Goal: Transaction & Acquisition: Subscribe to service/newsletter

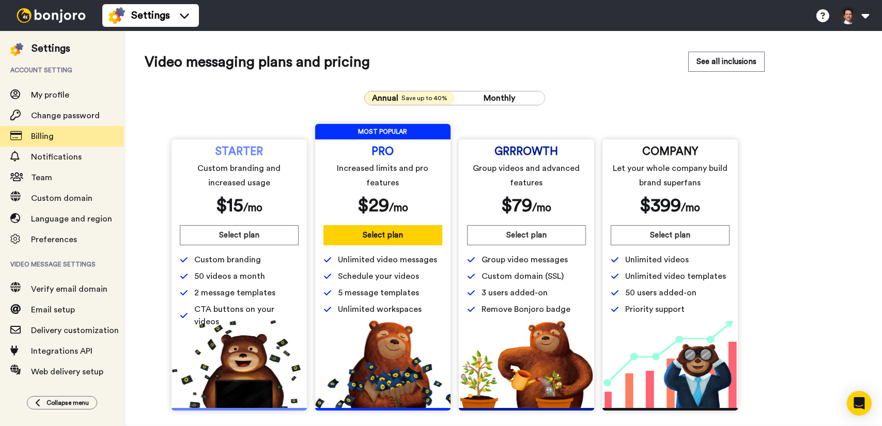
click at [534, 97] on button "Monthly" at bounding box center [500, 97] width 90 height 13
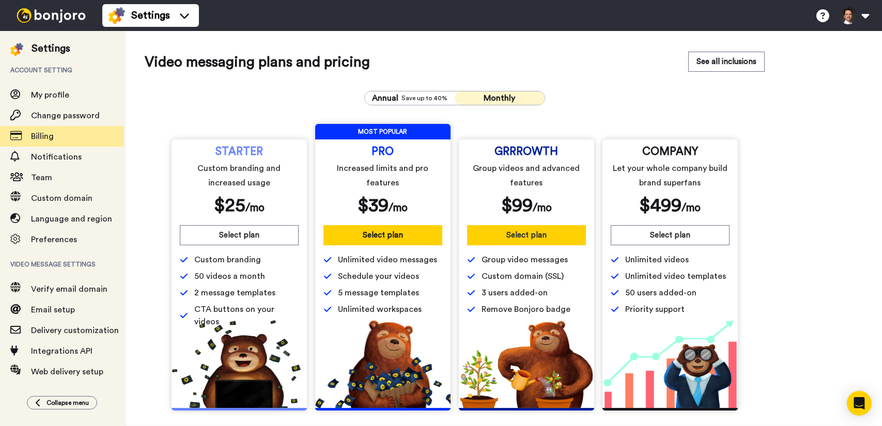
click at [539, 240] on button "Select plan" at bounding box center [526, 235] width 119 height 20
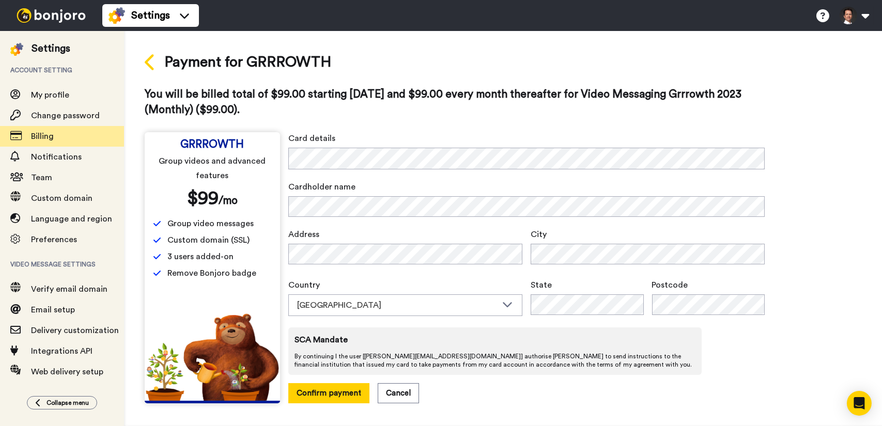
click at [154, 66] on icon at bounding box center [150, 62] width 11 height 18
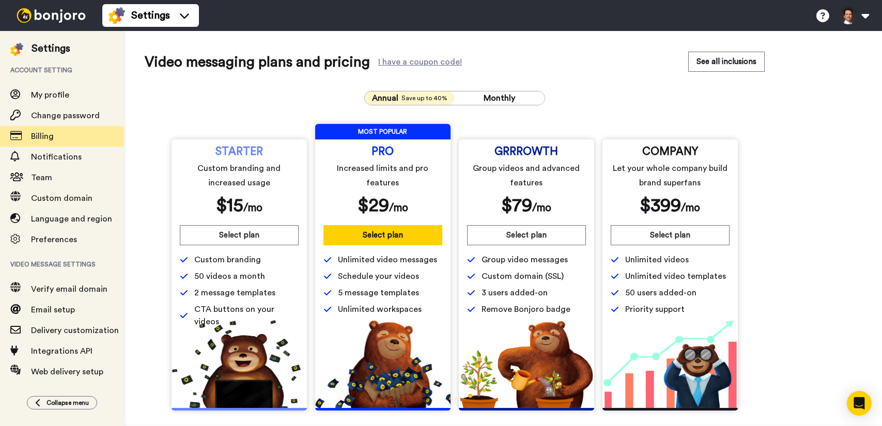
click at [440, 61] on div "I have a coupon code!" at bounding box center [420, 62] width 84 height 6
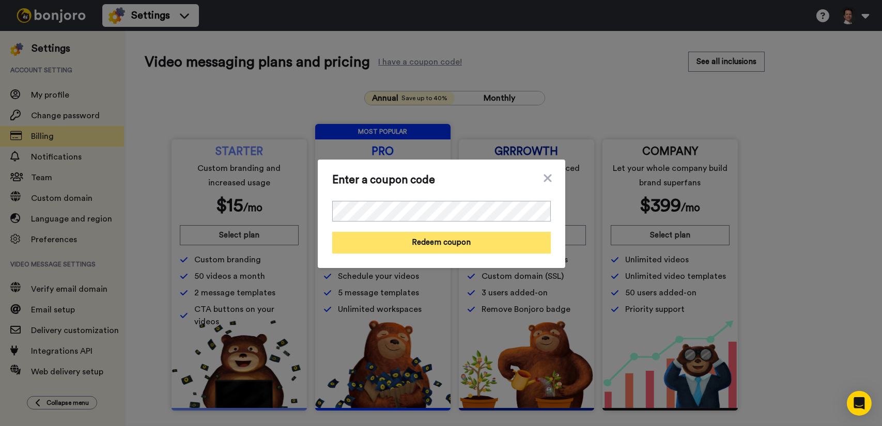
click at [444, 235] on button "Redeem coupon" at bounding box center [441, 243] width 219 height 22
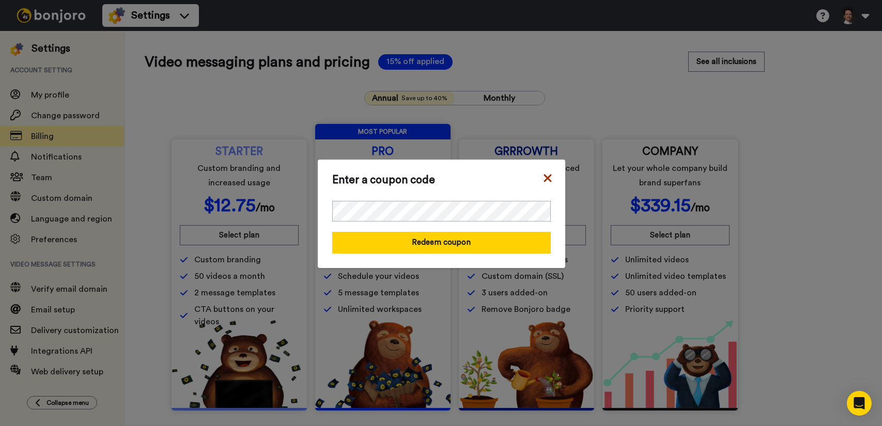
click at [544, 179] on icon at bounding box center [547, 178] width 8 height 8
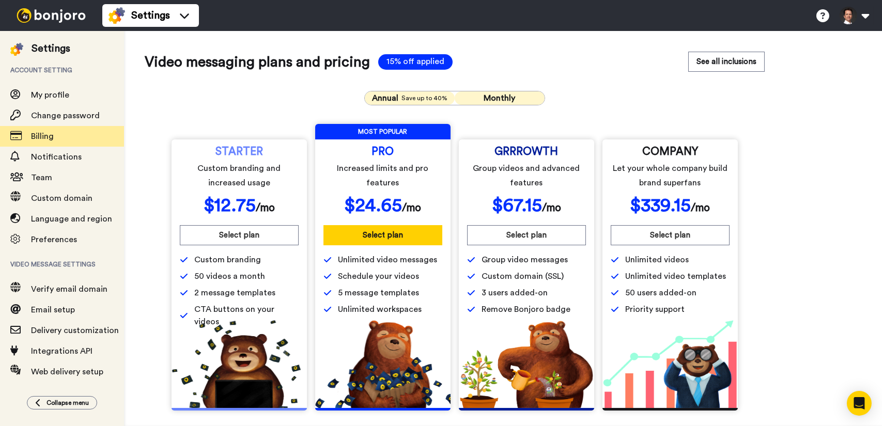
click at [511, 100] on span "Monthly" at bounding box center [500, 98] width 32 height 8
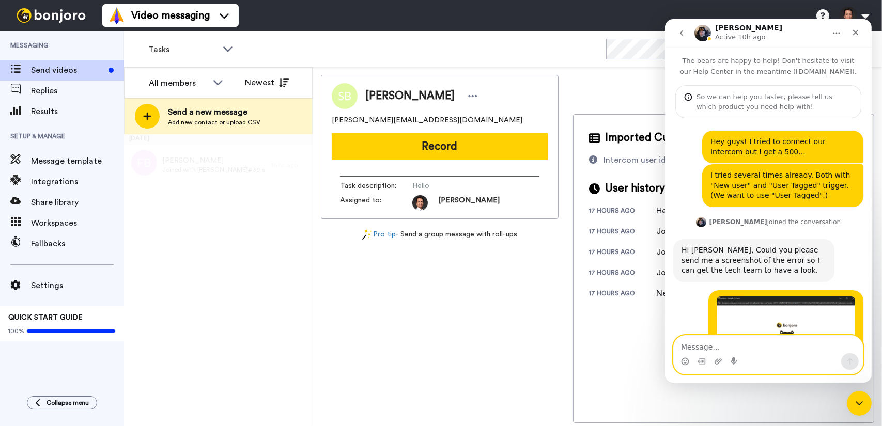
scroll to position [2376, 0]
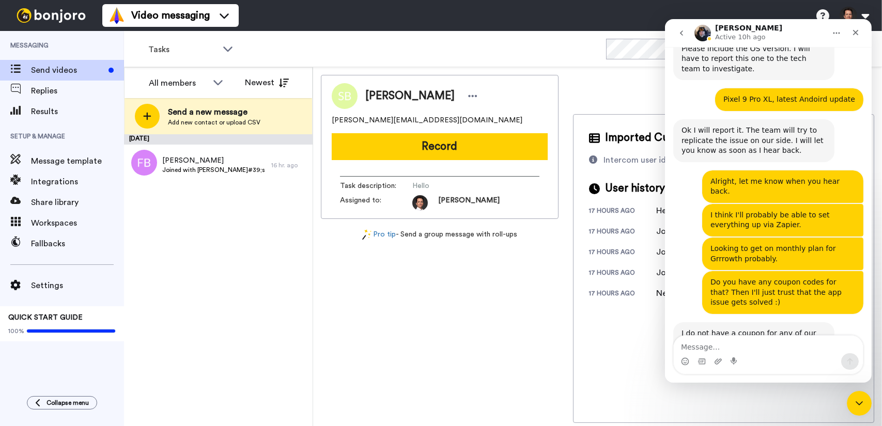
click at [740, 354] on div "Intercom messenger" at bounding box center [767, 361] width 189 height 17
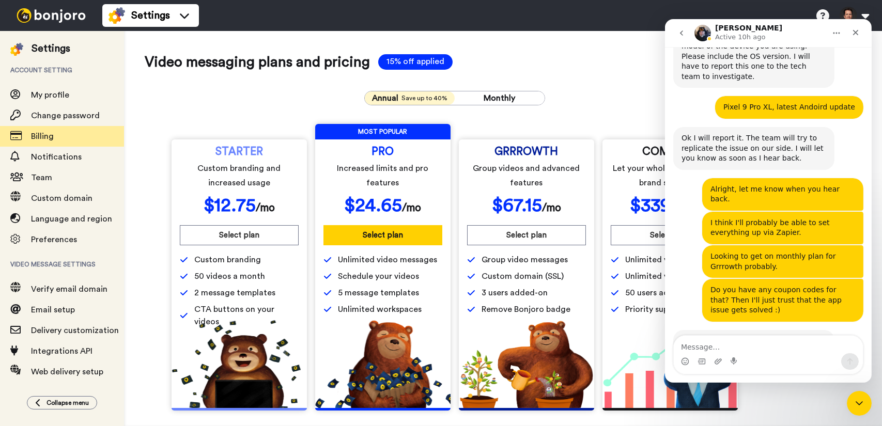
scroll to position [2376, 0]
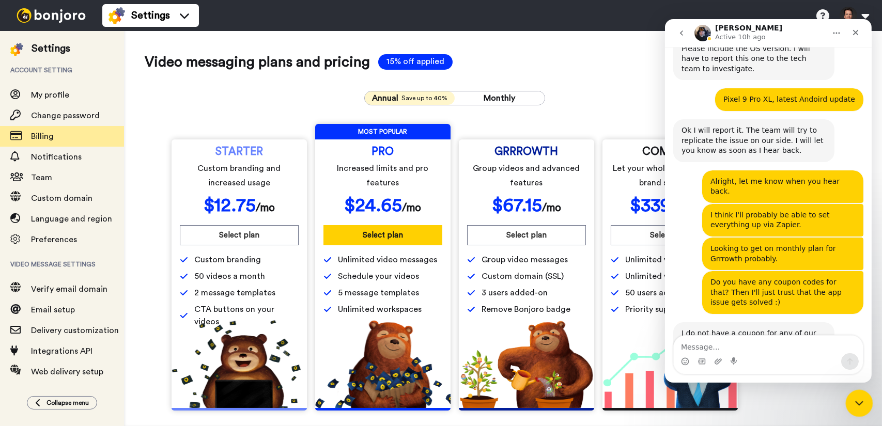
click at [860, 398] on icon "Close Intercom Messenger" at bounding box center [857, 402] width 12 height 12
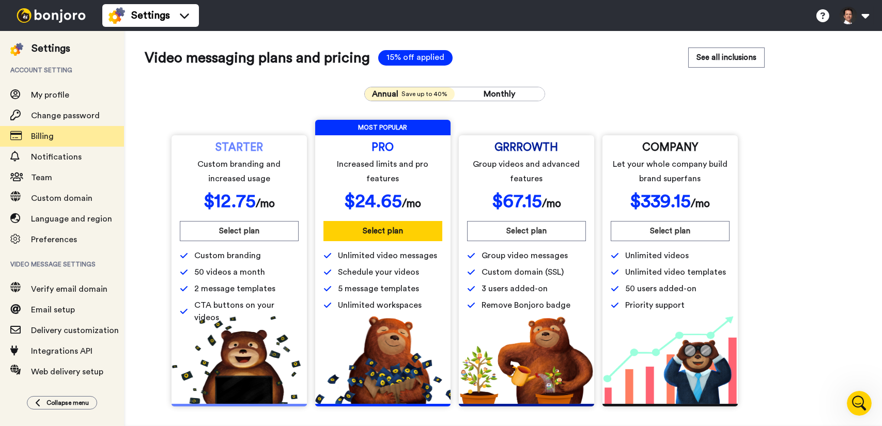
scroll to position [0, 0]
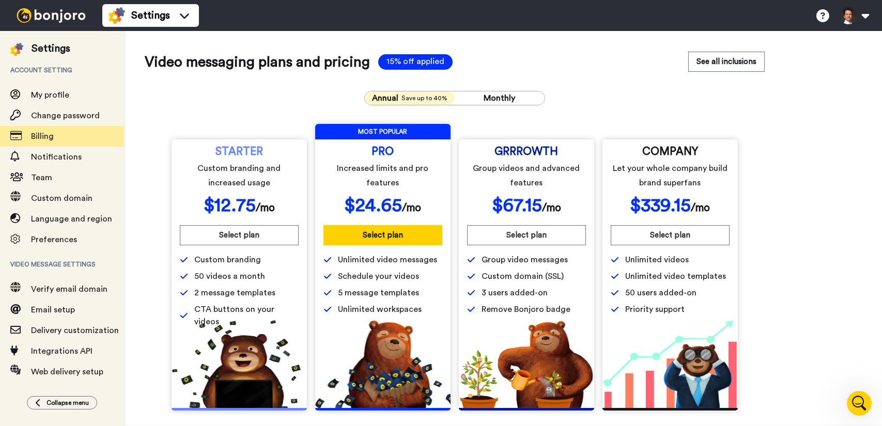
click at [418, 61] on span "15% off applied" at bounding box center [415, 61] width 74 height 15
click at [400, 60] on span "15% off applied" at bounding box center [415, 61] width 74 height 15
click at [488, 97] on span "Monthly" at bounding box center [500, 98] width 32 height 8
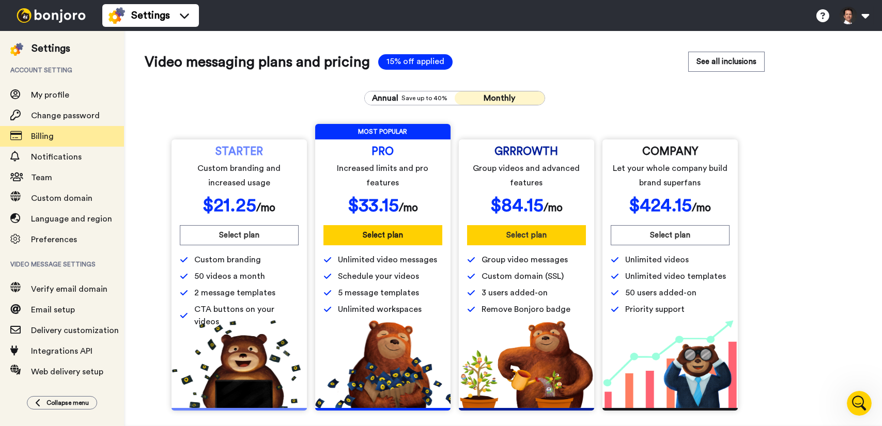
click at [542, 236] on button "Select plan" at bounding box center [526, 235] width 119 height 20
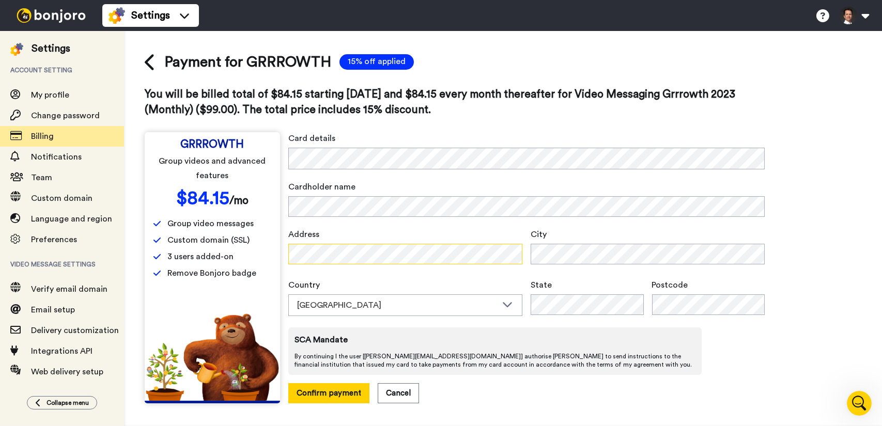
click at [264, 259] on div "GRRROWTH Group videos and advanced features $ 84.15 /mo Group video messages Cu…" at bounding box center [455, 267] width 620 height 271
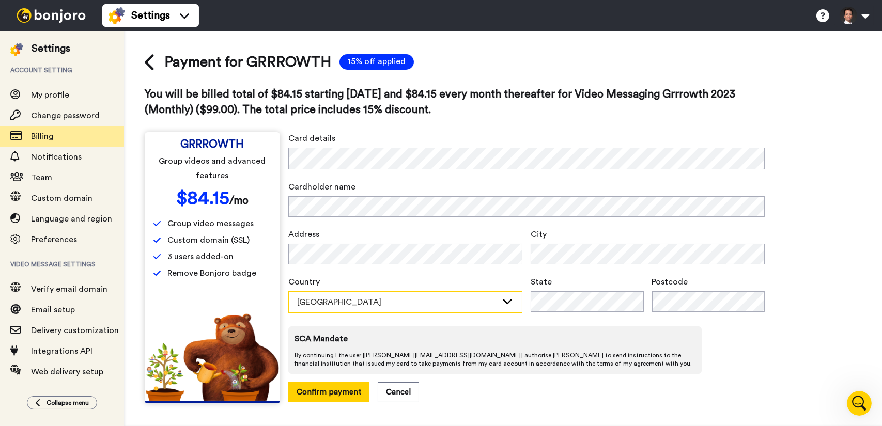
click at [393, 306] on div "Australia" at bounding box center [397, 302] width 200 height 12
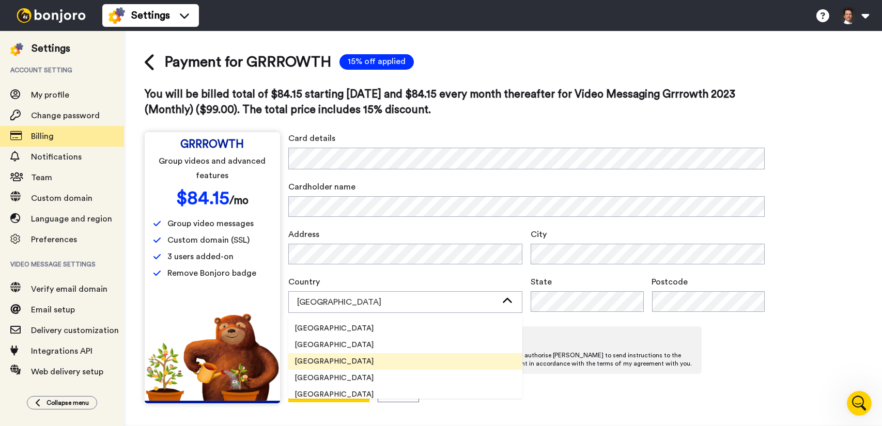
scroll to position [362, 0]
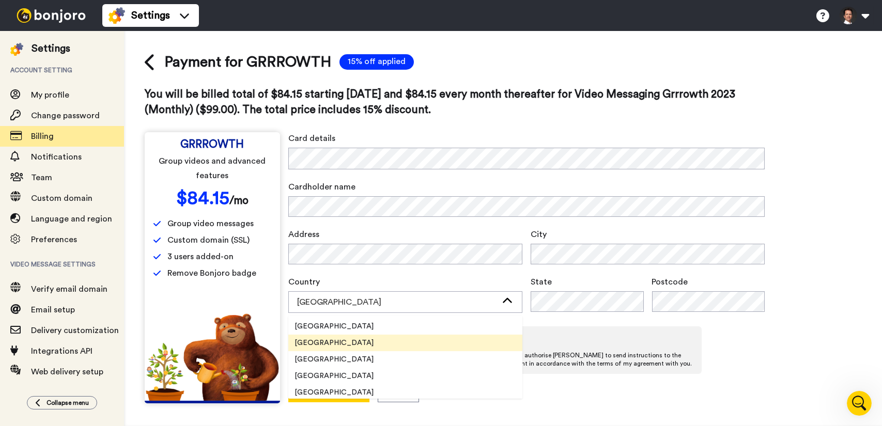
click at [334, 341] on li "Belgium" at bounding box center [405, 343] width 234 height 17
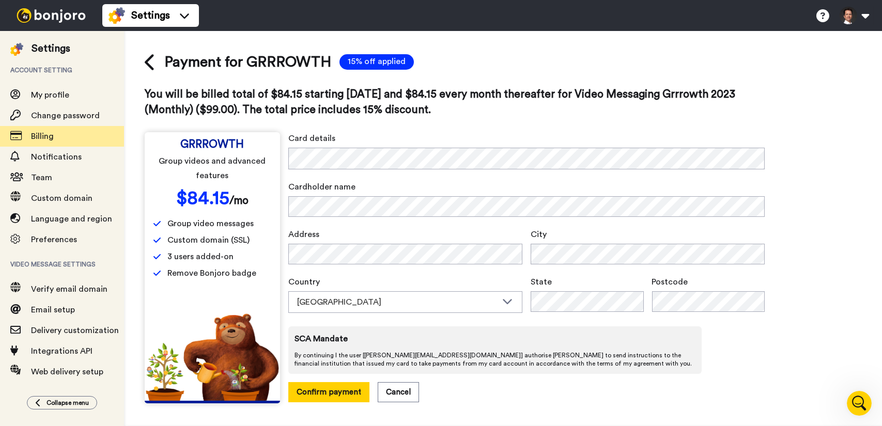
click at [759, 325] on div "Card details Cardholder name Address City Country Belgium Australia United King…" at bounding box center [526, 267] width 476 height 270
click at [414, 175] on div "Card details Cardholder name Address City Country Belgium Australia United King…" at bounding box center [526, 267] width 476 height 270
click at [685, 188] on span "Cardholder name" at bounding box center [526, 187] width 476 height 12
click at [676, 130] on div "Payment for GRRROWTH 15% off applied You will be billed total of $84.15 startin…" at bounding box center [455, 228] width 620 height 352
click at [341, 395] on button "Confirm payment" at bounding box center [328, 392] width 81 height 20
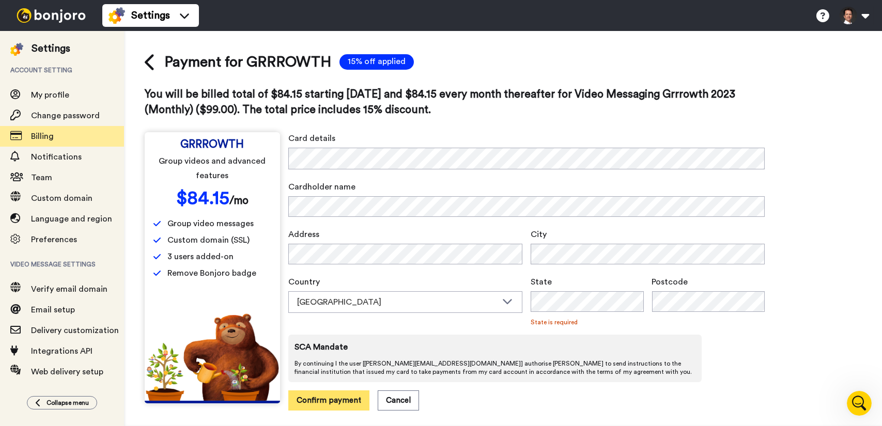
click at [332, 406] on button "Confirm payment" at bounding box center [328, 401] width 81 height 20
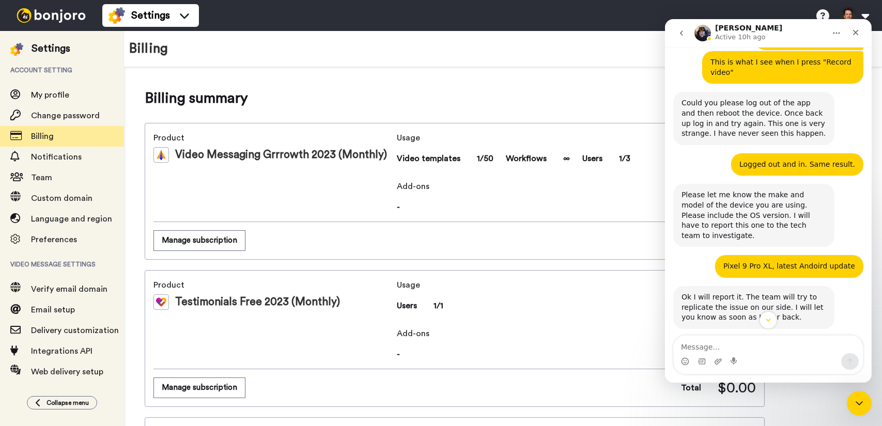
scroll to position [2376, 0]
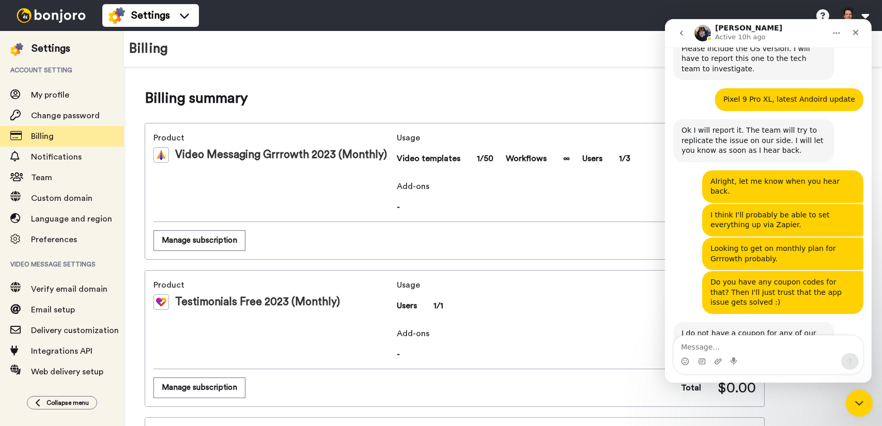
click at [865, 397] on div "Close Intercom Messenger" at bounding box center [857, 402] width 25 height 25
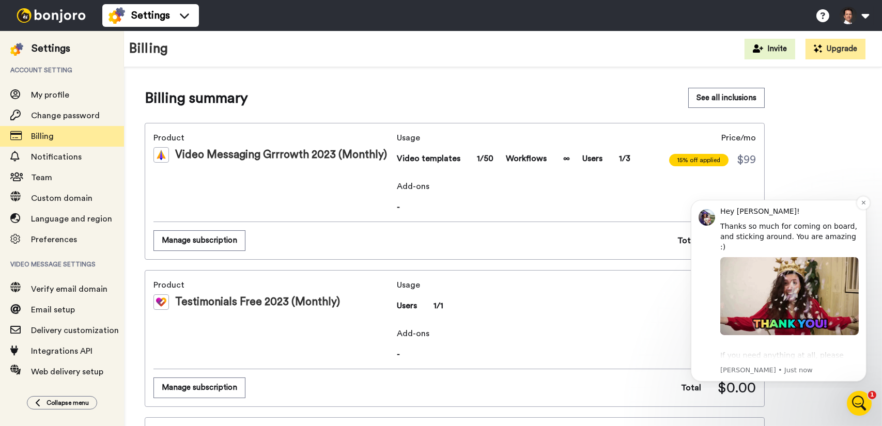
click at [820, 343] on div "If you need anything at all, please reach out to us here. If you'd rather help …" at bounding box center [789, 365] width 138 height 51
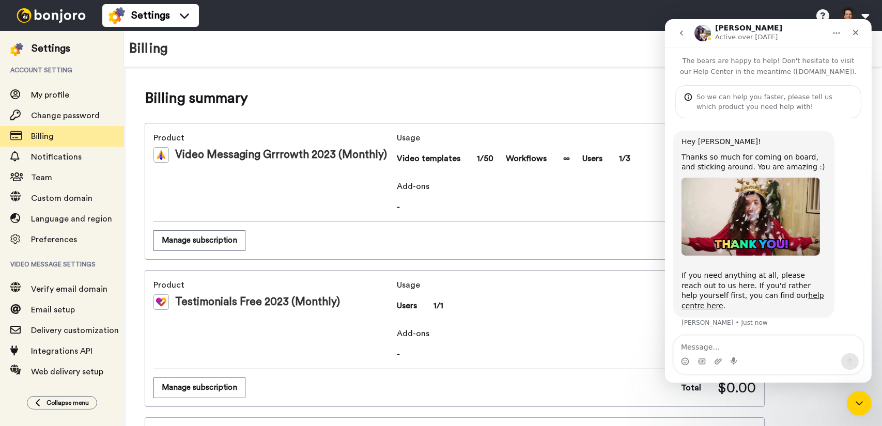
click at [706, 33] on img "Intercom messenger" at bounding box center [702, 33] width 17 height 17
click at [686, 35] on button "go back" at bounding box center [681, 33] width 20 height 20
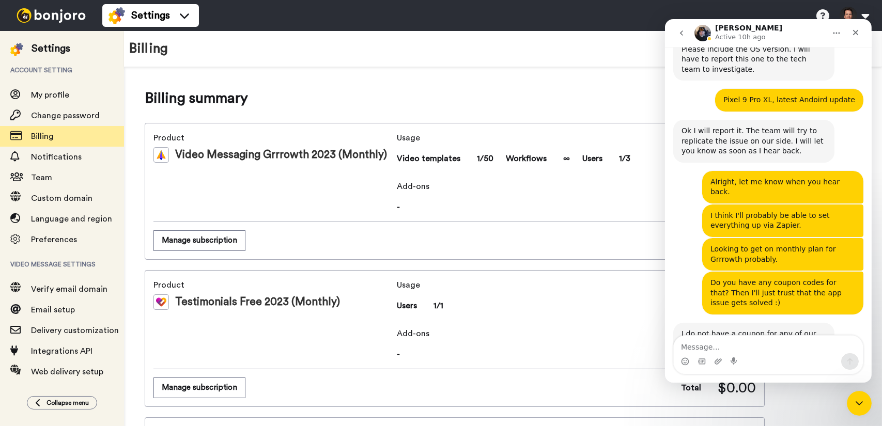
scroll to position [2376, 0]
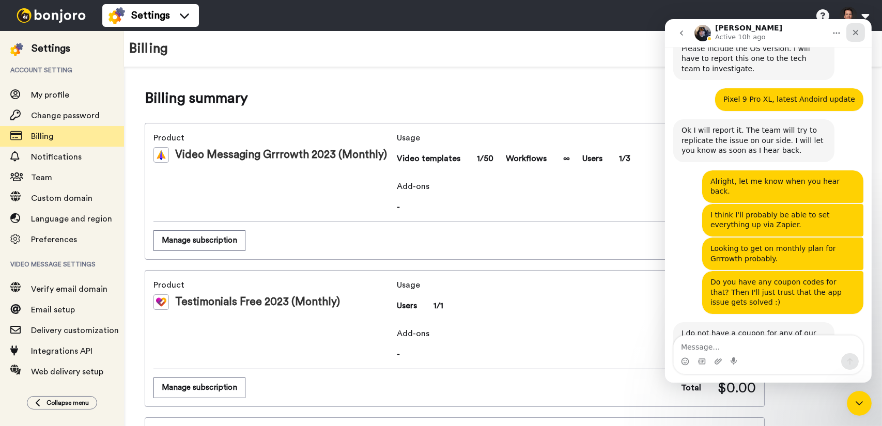
click at [854, 38] on div "Close" at bounding box center [855, 32] width 19 height 19
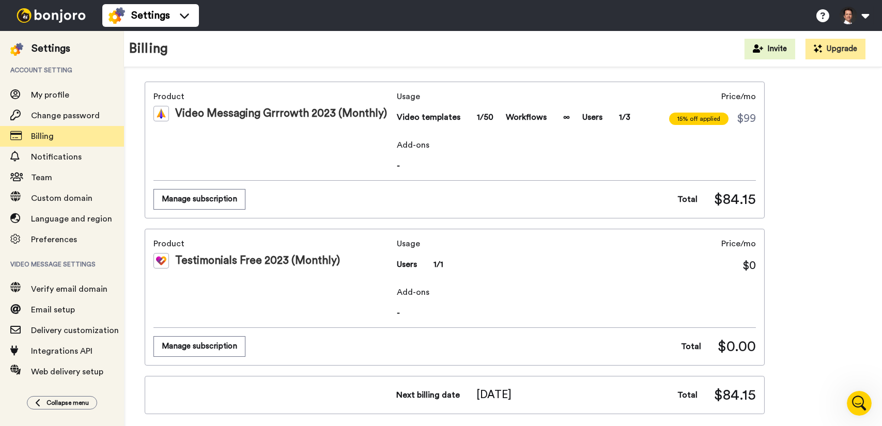
scroll to position [52, 0]
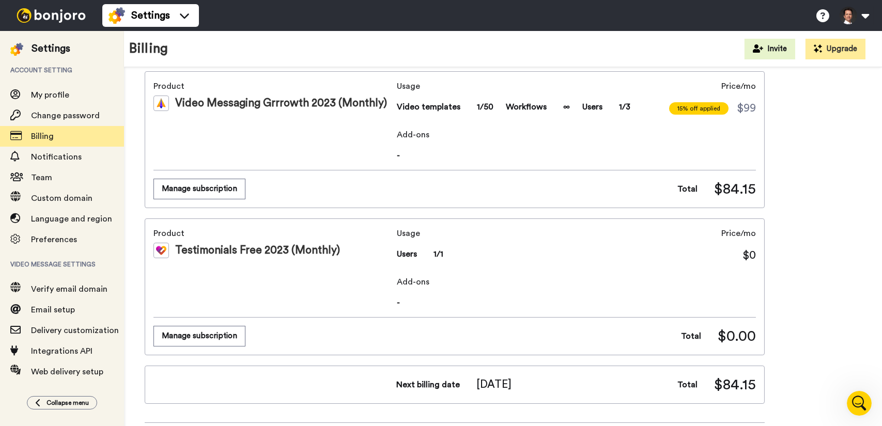
click at [710, 108] on span "15% off applied" at bounding box center [698, 108] width 59 height 12
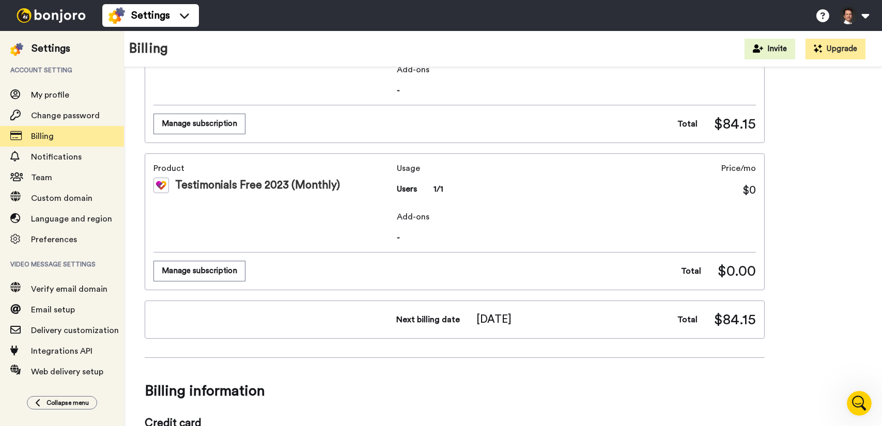
scroll to position [0, 0]
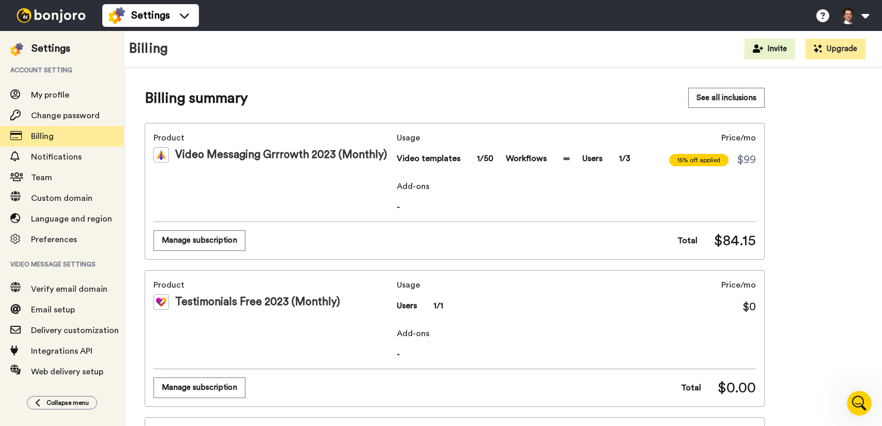
click at [56, 21] on img at bounding box center [50, 15] width 77 height 14
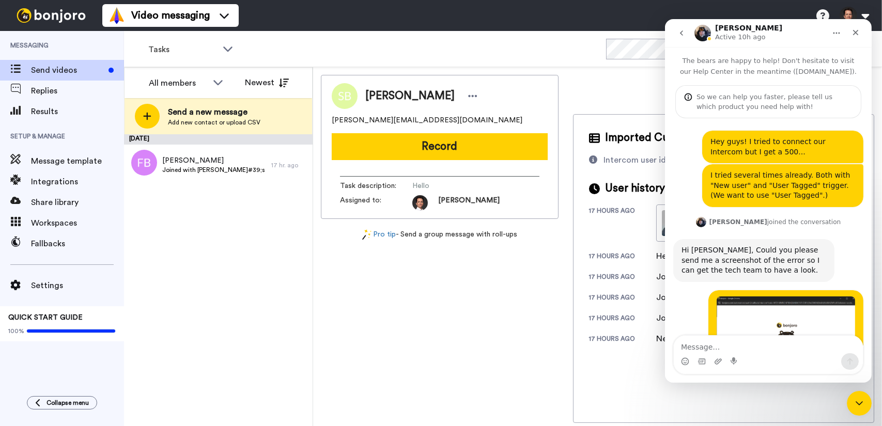
scroll to position [2376, 0]
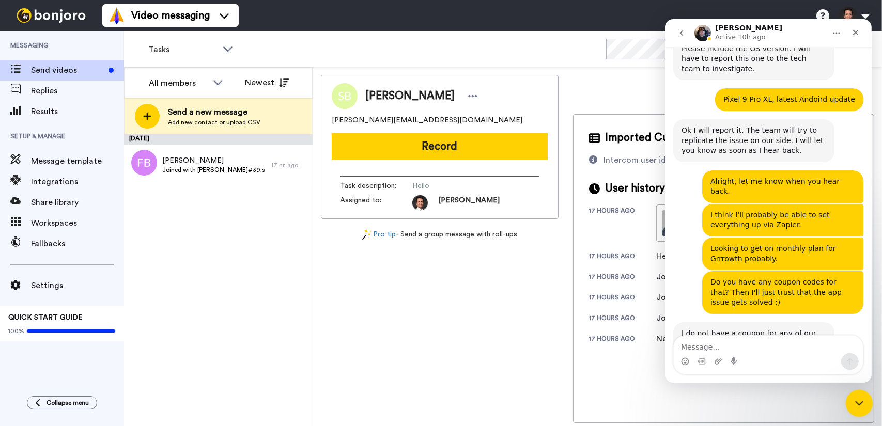
click at [855, 402] on icon "Close Intercom Messenger" at bounding box center [857, 402] width 12 height 12
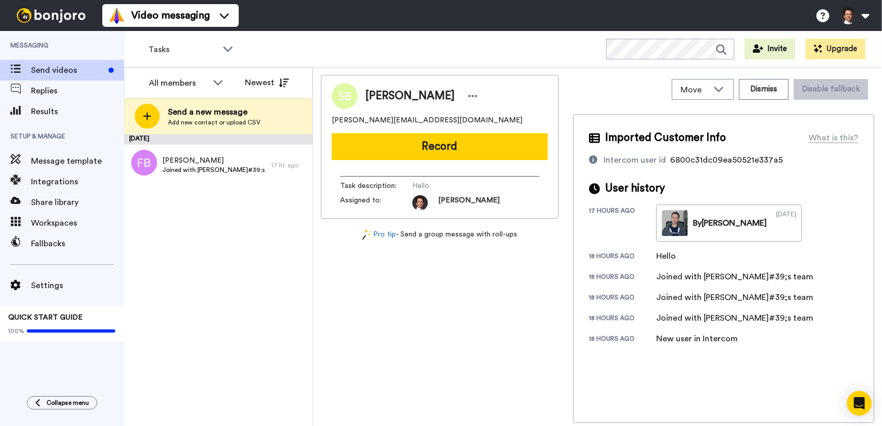
click at [60, 272] on div "Settings QUICK START GUIDE 100%" at bounding box center [62, 297] width 124 height 87
click at [60, 282] on span "Settings" at bounding box center [77, 285] width 93 height 12
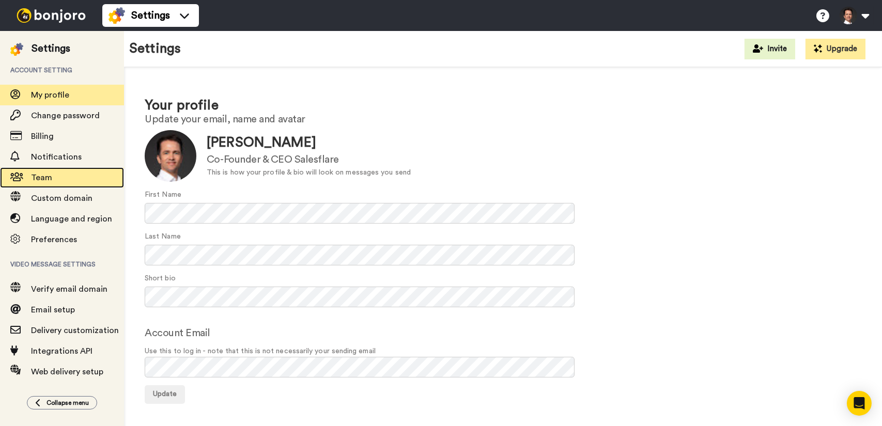
click at [63, 176] on span "Team" at bounding box center [77, 178] width 93 height 12
